Goal: Transaction & Acquisition: Download file/media

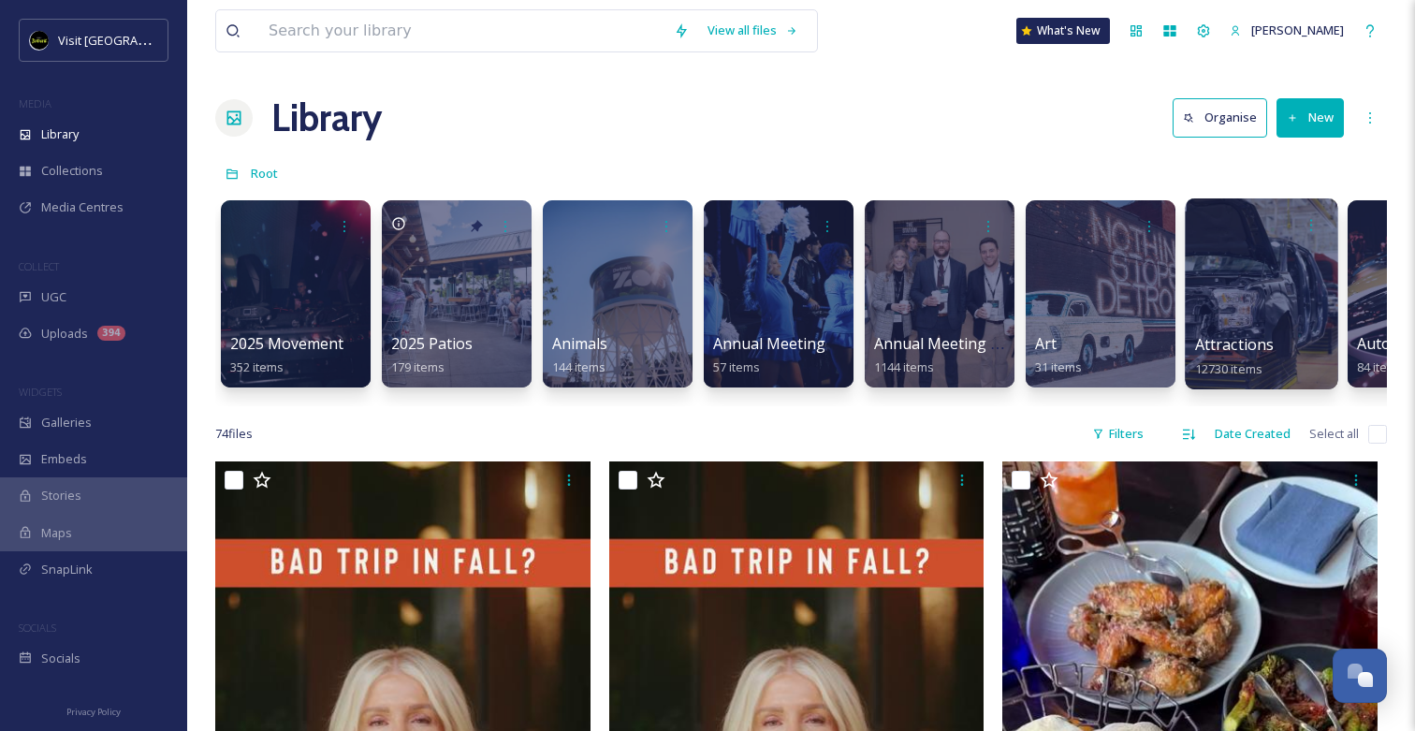
click at [1252, 327] on div at bounding box center [1261, 293] width 153 height 191
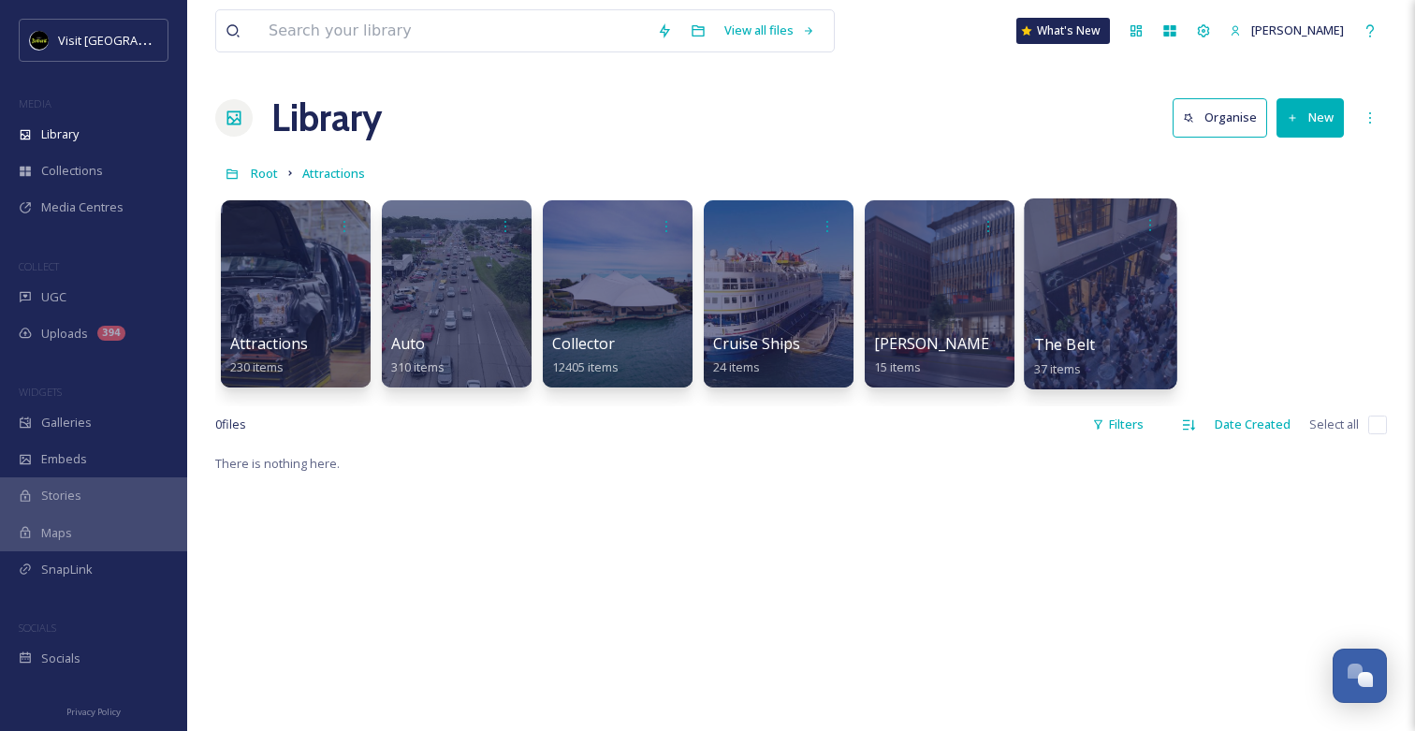
click at [1029, 351] on div at bounding box center [1100, 293] width 153 height 191
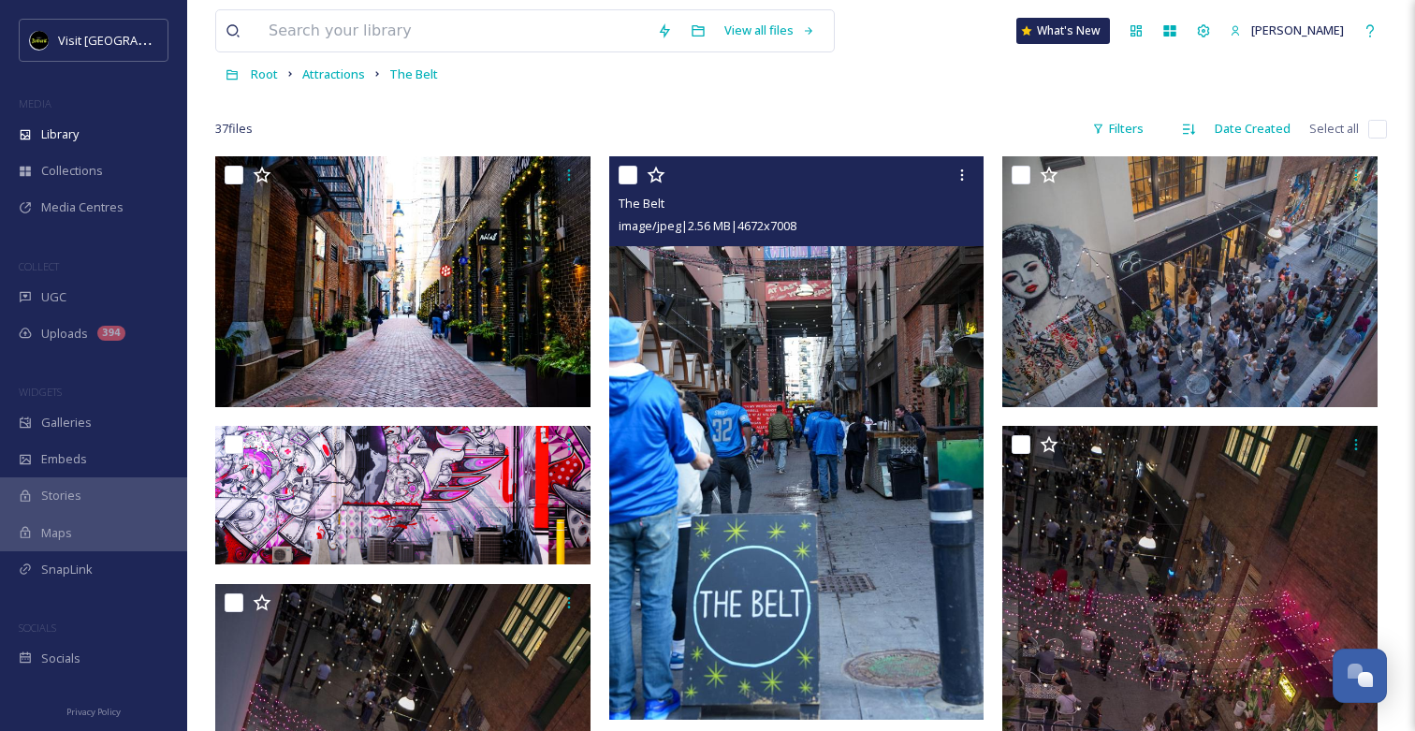
scroll to position [94, 0]
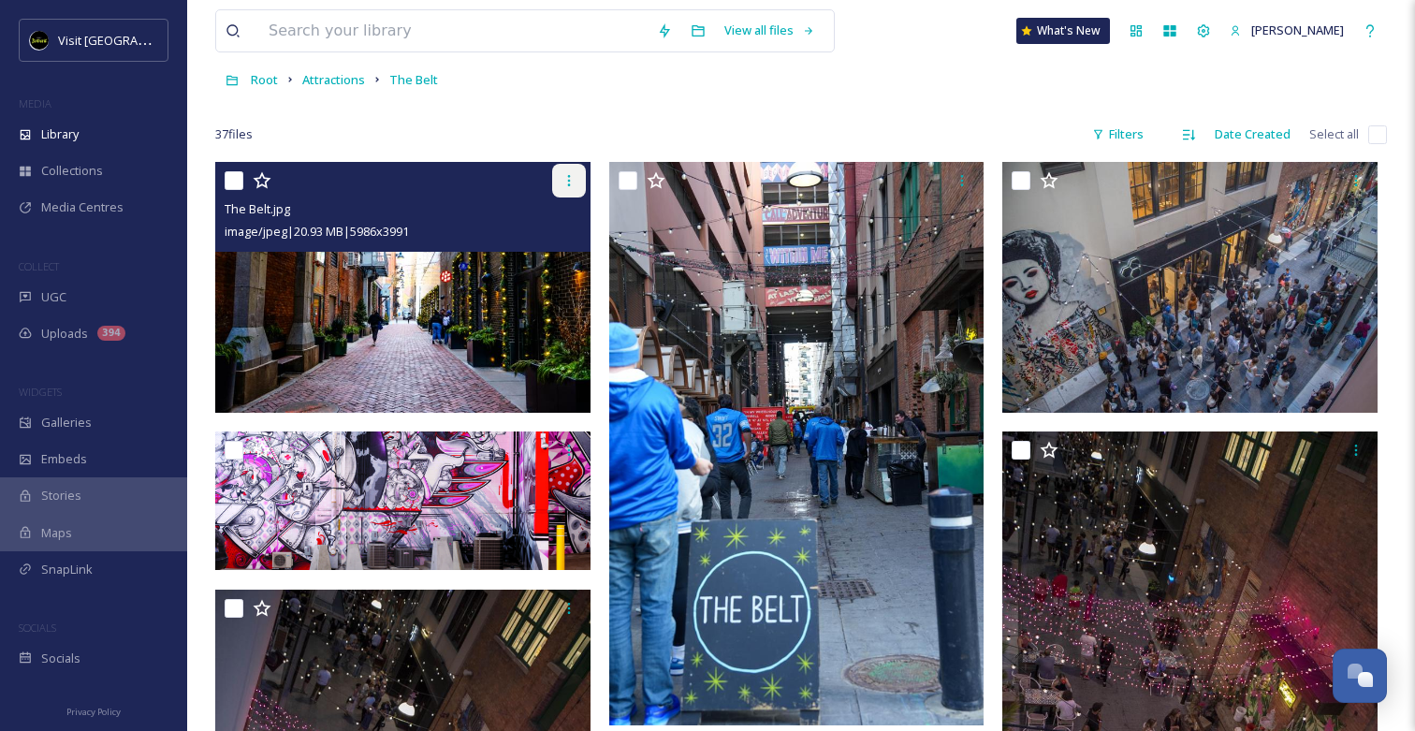
click at [562, 189] on div at bounding box center [569, 181] width 34 height 34
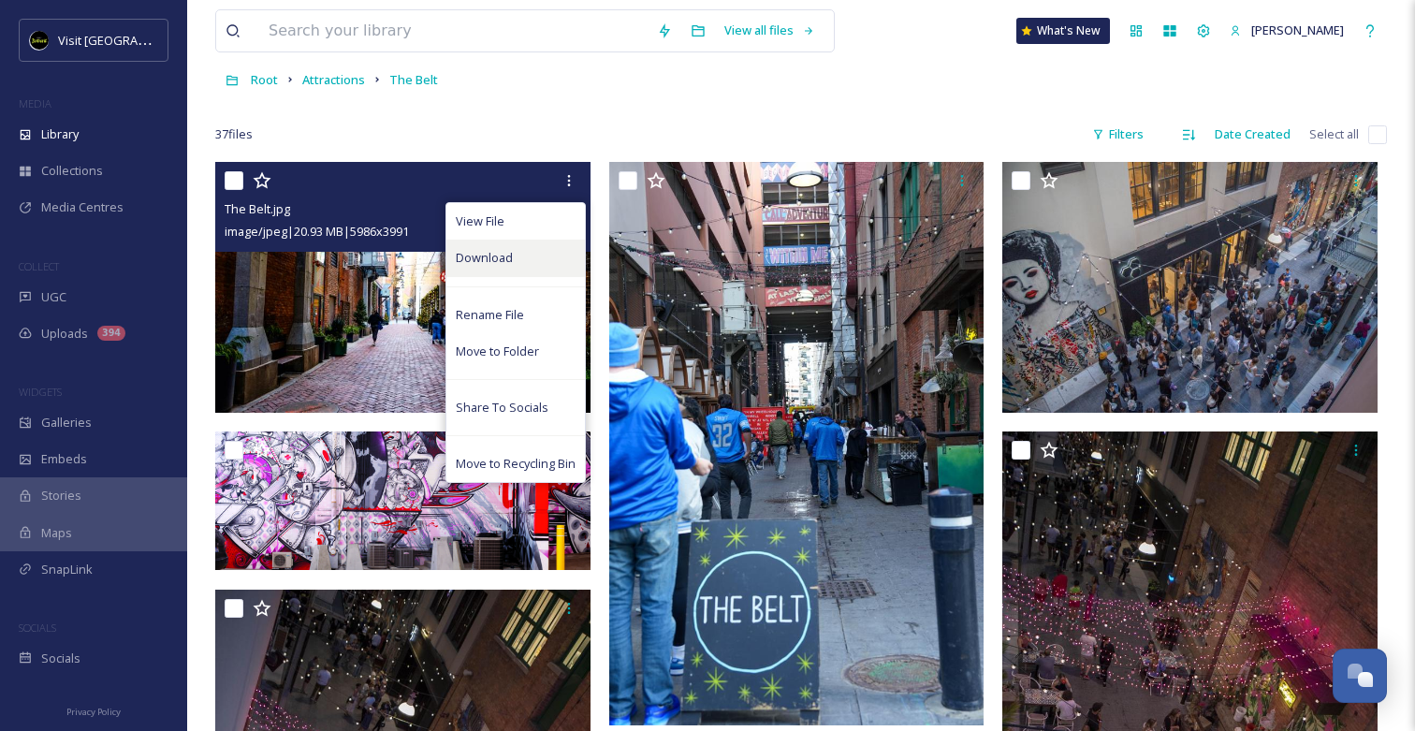
click at [534, 258] on div "Download" at bounding box center [516, 258] width 139 height 37
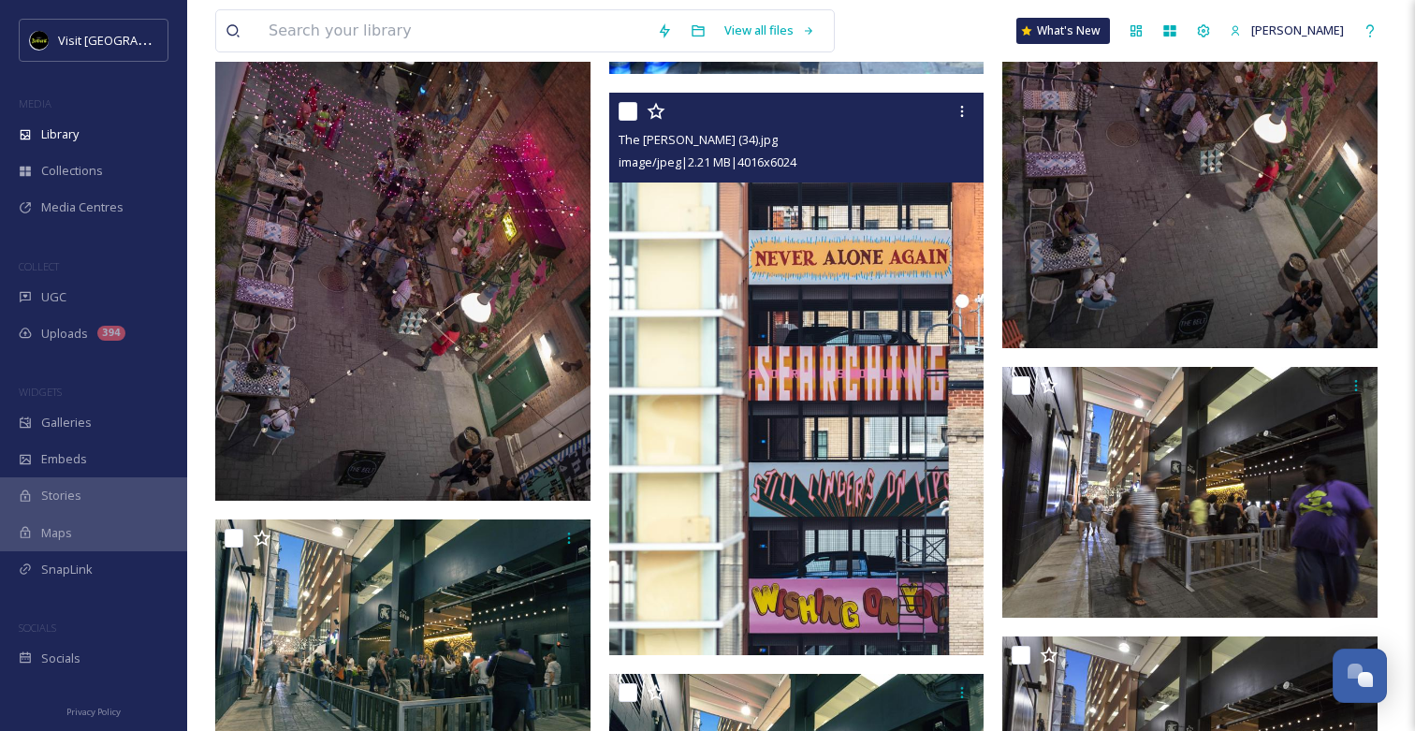
scroll to position [710, 0]
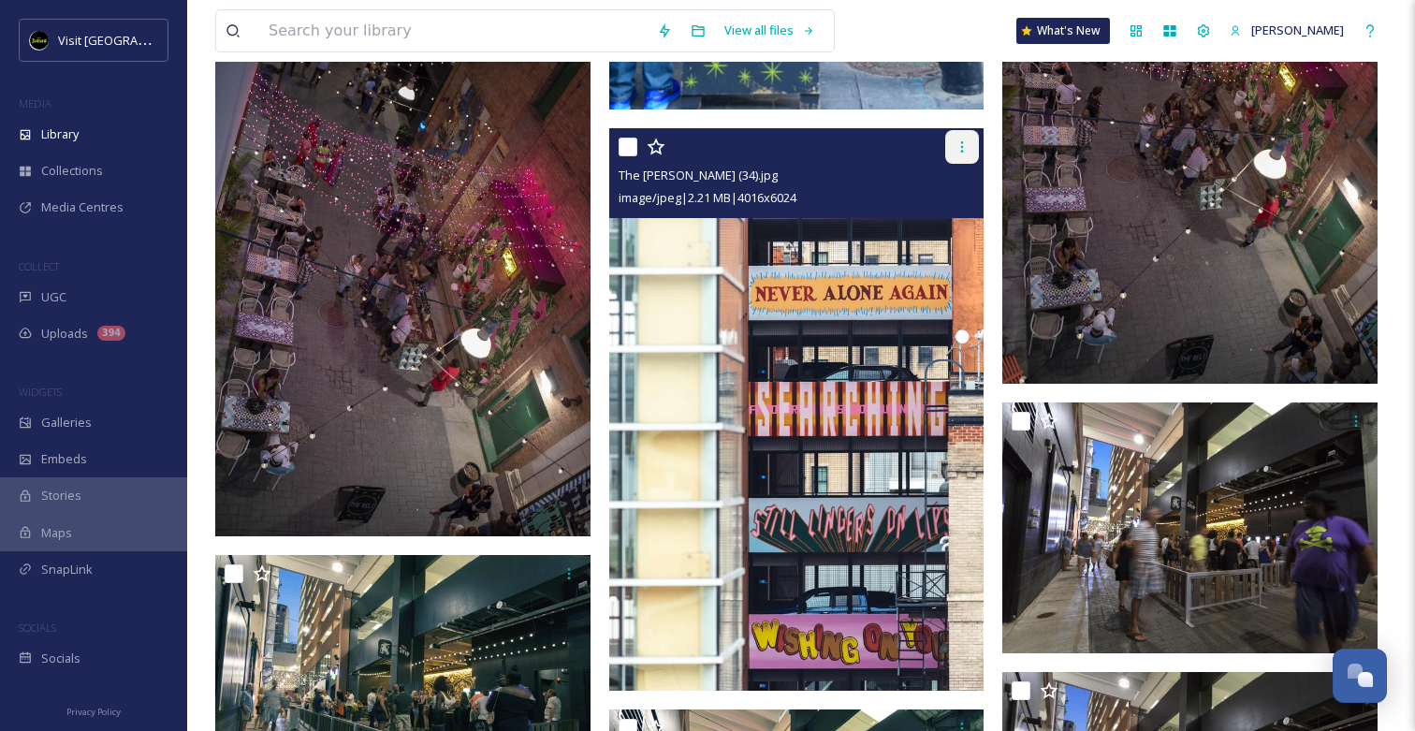
click at [966, 154] on icon at bounding box center [962, 146] width 15 height 15
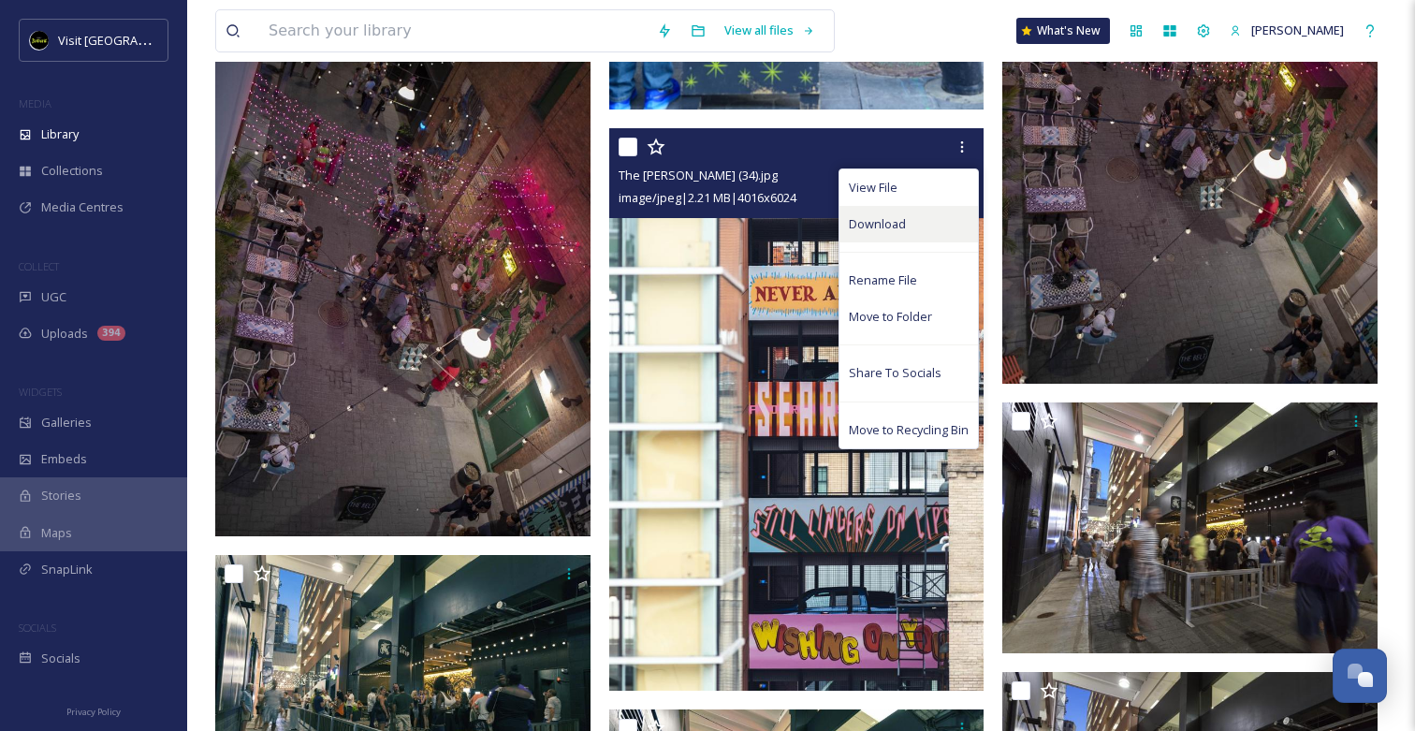
click at [895, 229] on span "Download" at bounding box center [877, 224] width 57 height 18
